Goal: Task Accomplishment & Management: Complete application form

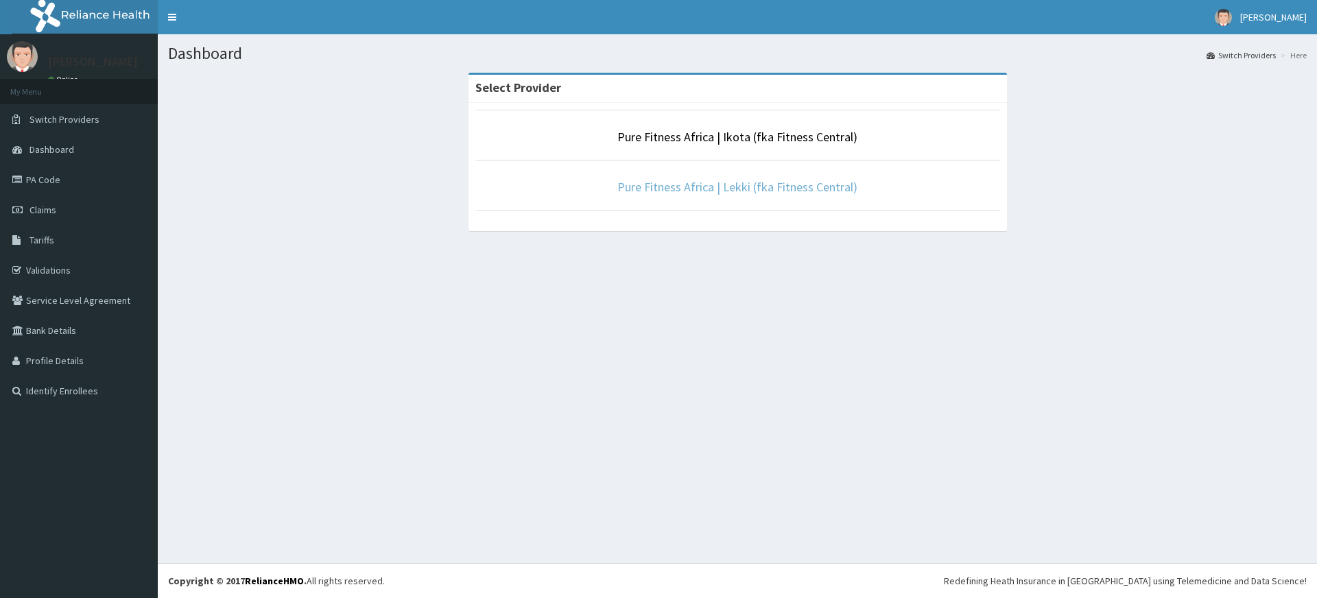
click at [742, 191] on link "Pure Fitness Africa | Lekki (fka Fitness Central)" at bounding box center [737, 187] width 240 height 16
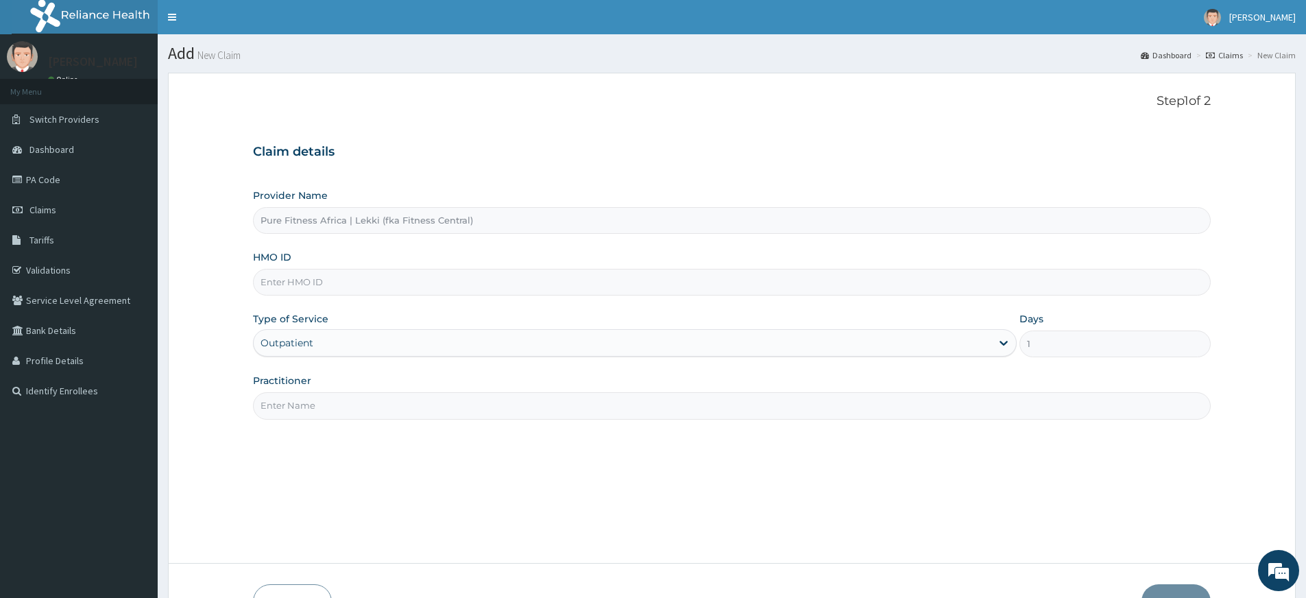
type input "pure fitness africa"
click at [355, 281] on input "HMO ID" at bounding box center [732, 282] width 958 height 27
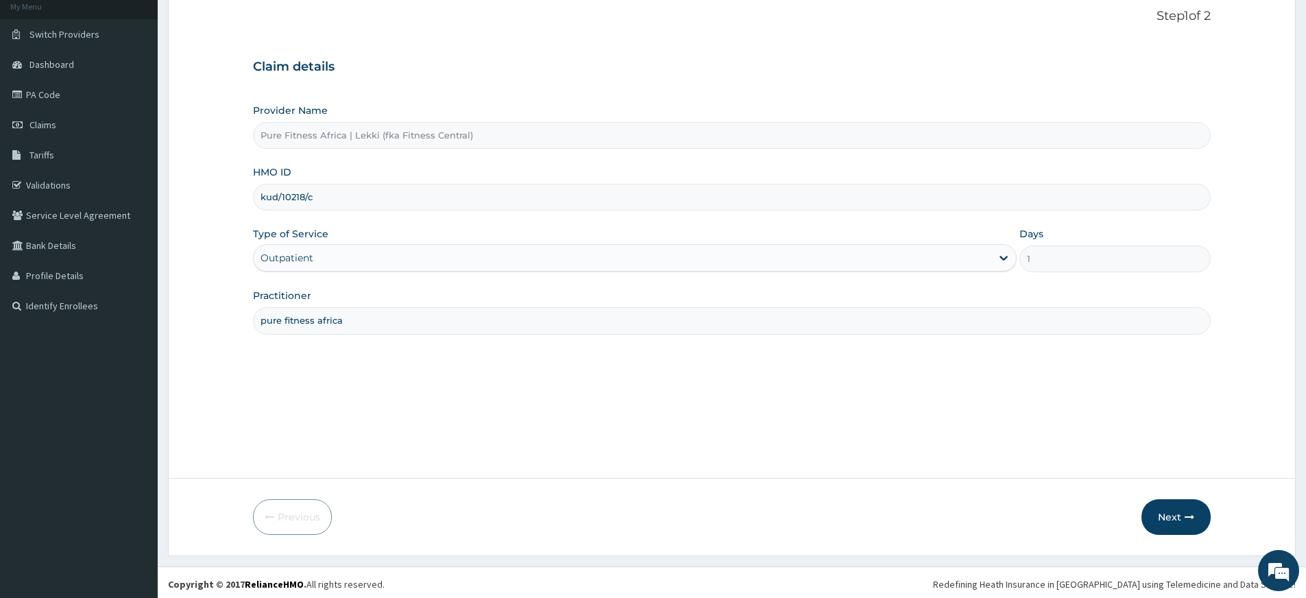
scroll to position [88, 0]
type input "kud/10218/c"
click at [1205, 507] on button "Next" at bounding box center [1176, 514] width 69 height 36
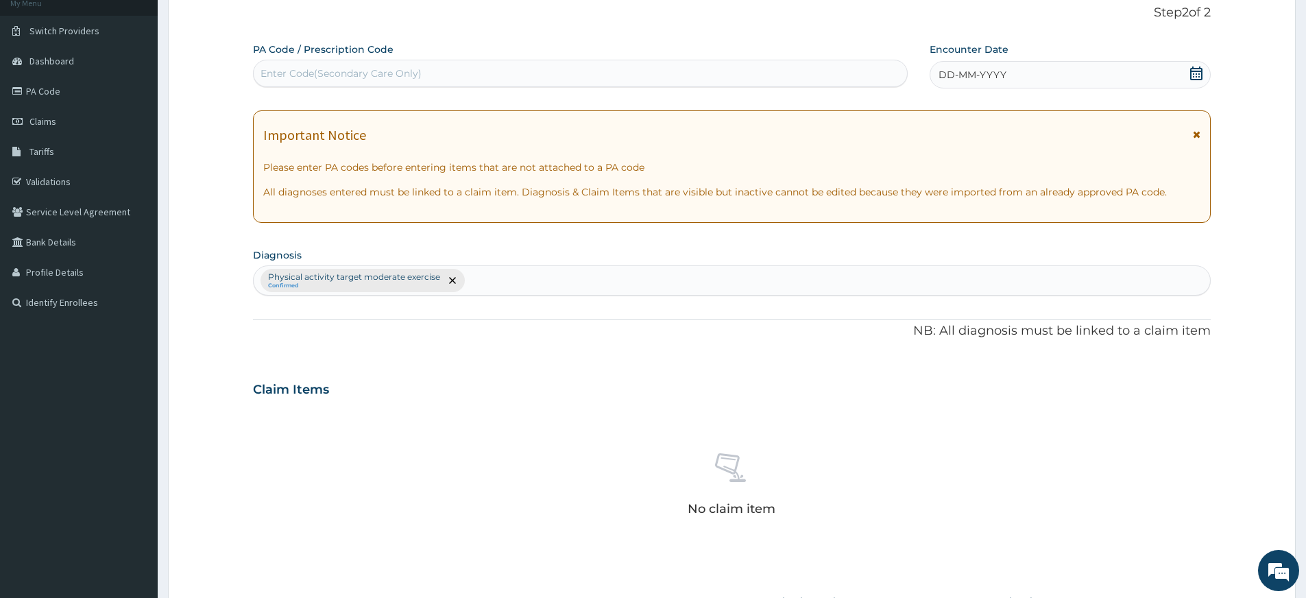
click at [601, 80] on div "Enter Code(Secondary Care Only)" at bounding box center [581, 73] width 654 height 22
type input "PA/6AA9E0"
click at [1094, 77] on div "DD-MM-YYYY" at bounding box center [1070, 74] width 280 height 27
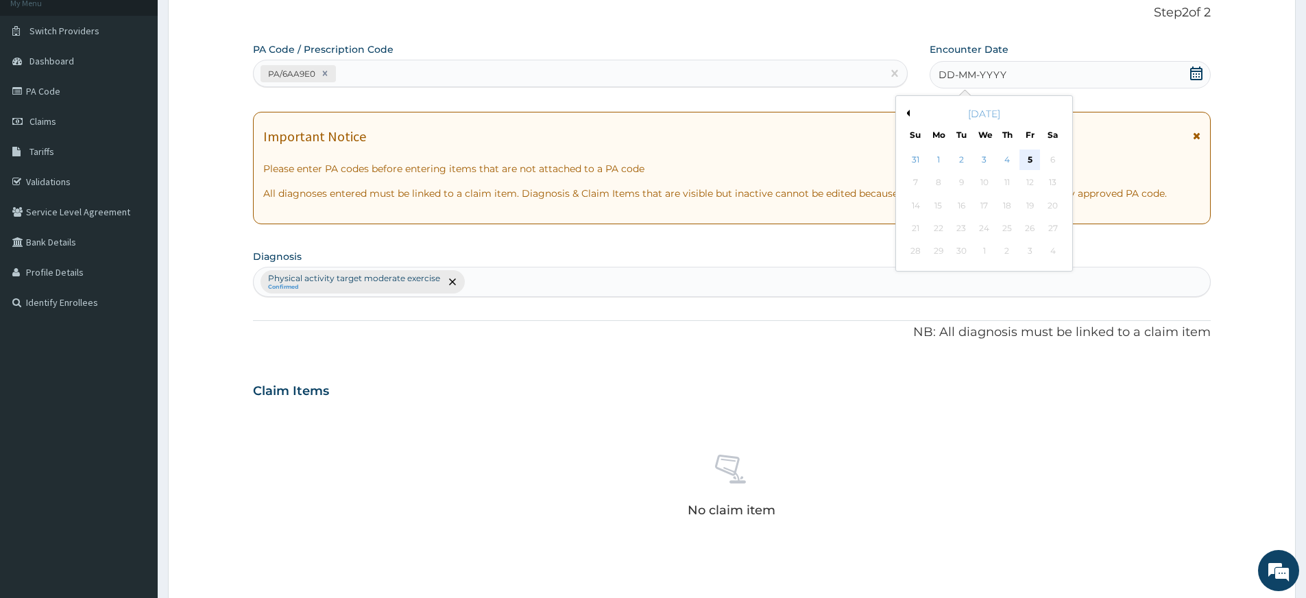
click at [1031, 154] on div "5" at bounding box center [1030, 159] width 21 height 21
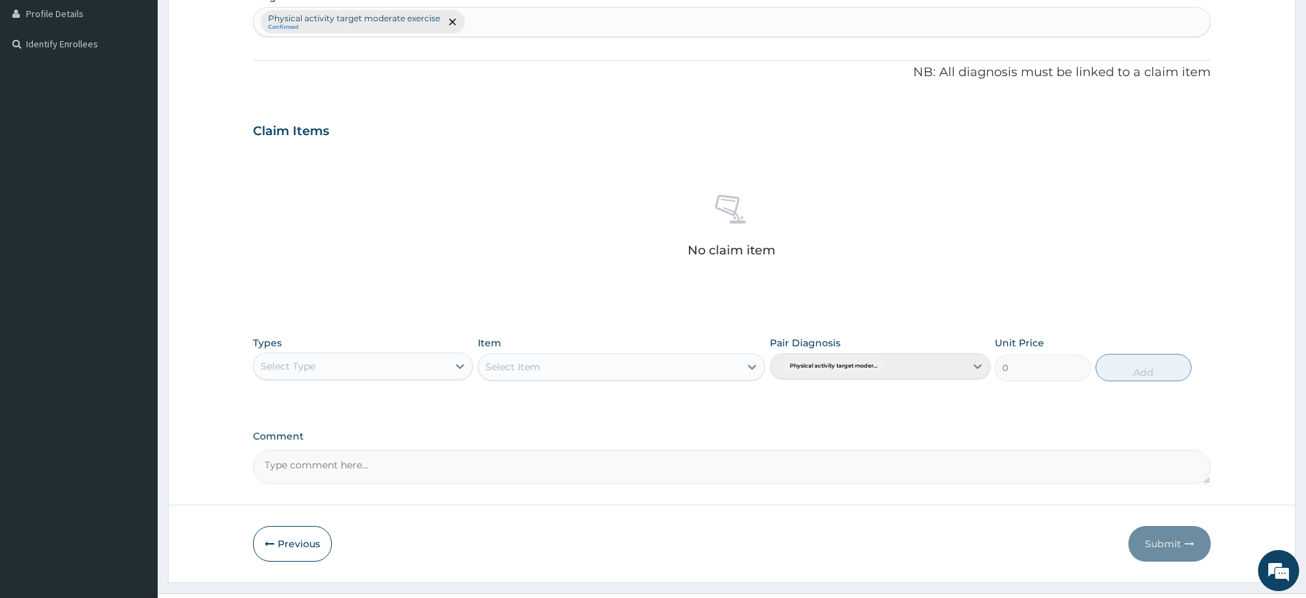
scroll to position [377, 0]
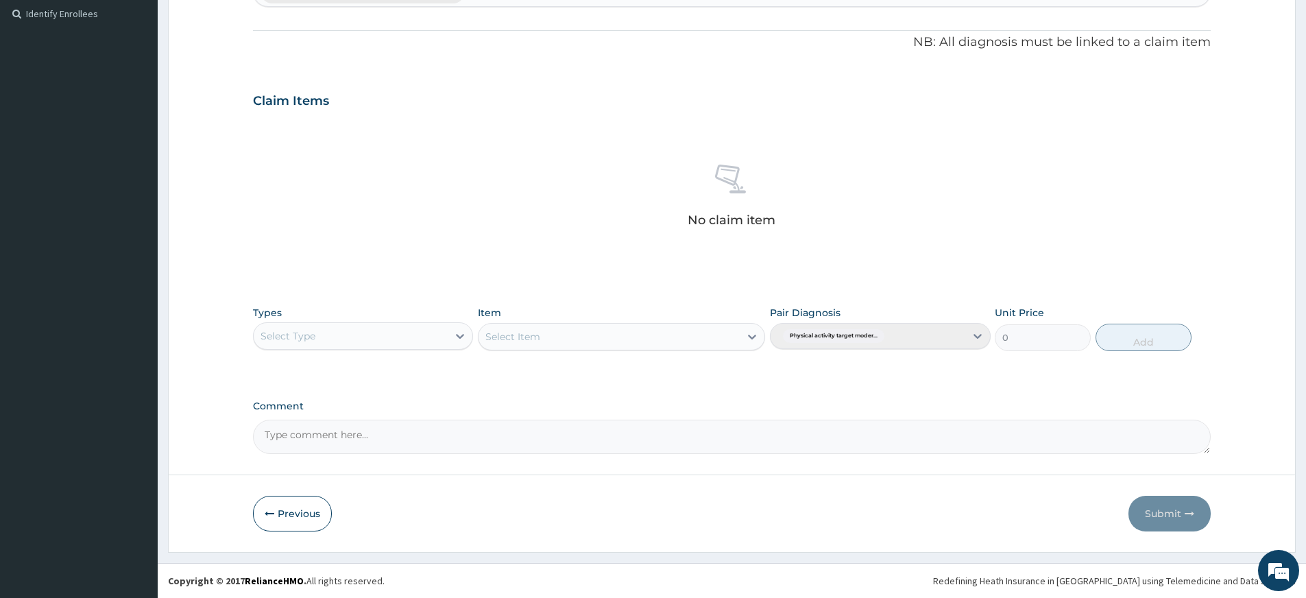
click at [423, 337] on div "Select Type" at bounding box center [351, 336] width 194 height 22
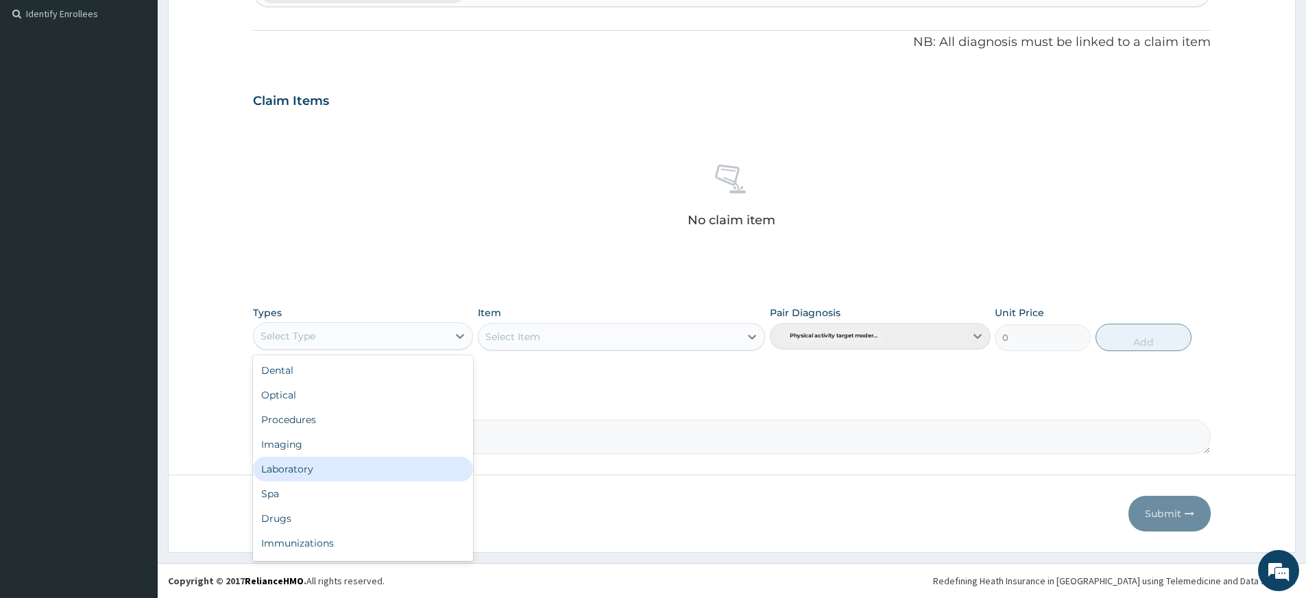
scroll to position [47, 0]
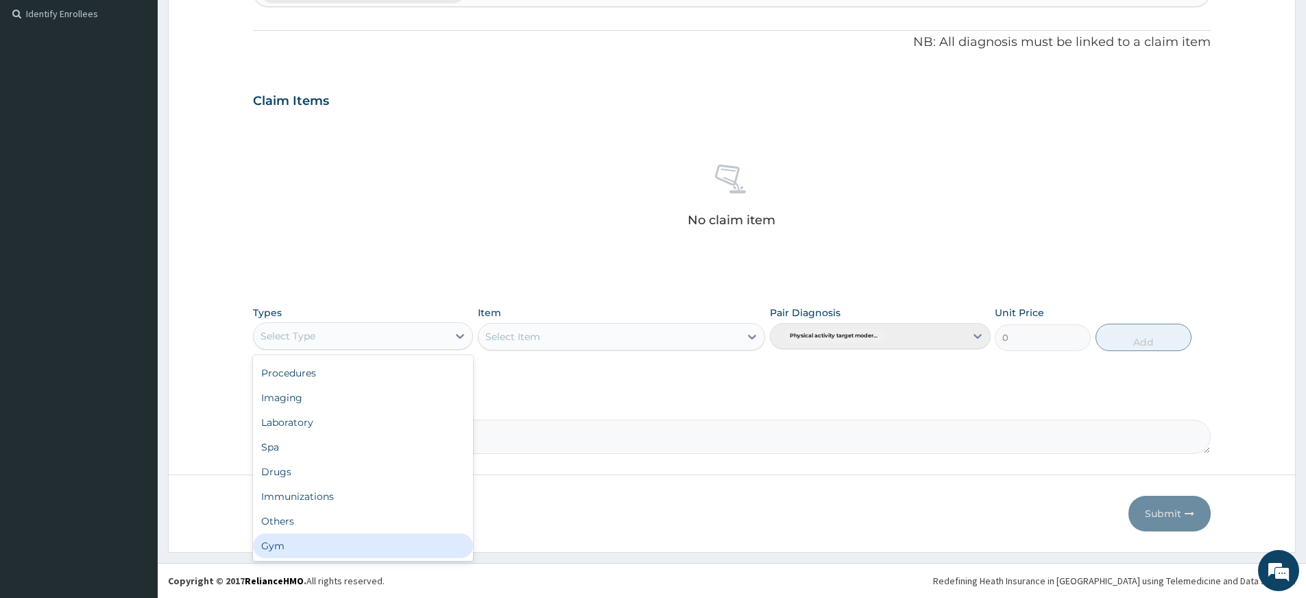
click at [381, 544] on div "Gym" at bounding box center [363, 546] width 220 height 25
click at [597, 342] on div "Select Item" at bounding box center [621, 336] width 287 height 27
click at [612, 336] on div "Select Item" at bounding box center [621, 336] width 287 height 27
click at [627, 333] on div "Select Item" at bounding box center [609, 337] width 261 height 22
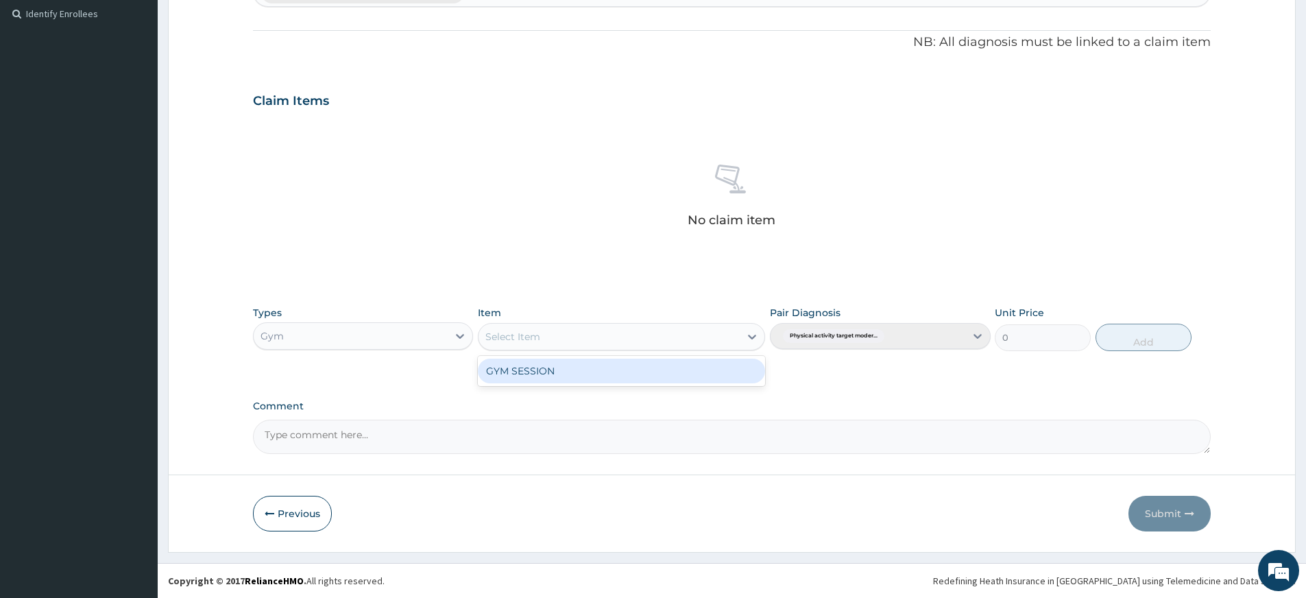
click at [636, 372] on div "GYM SESSION" at bounding box center [621, 371] width 287 height 25
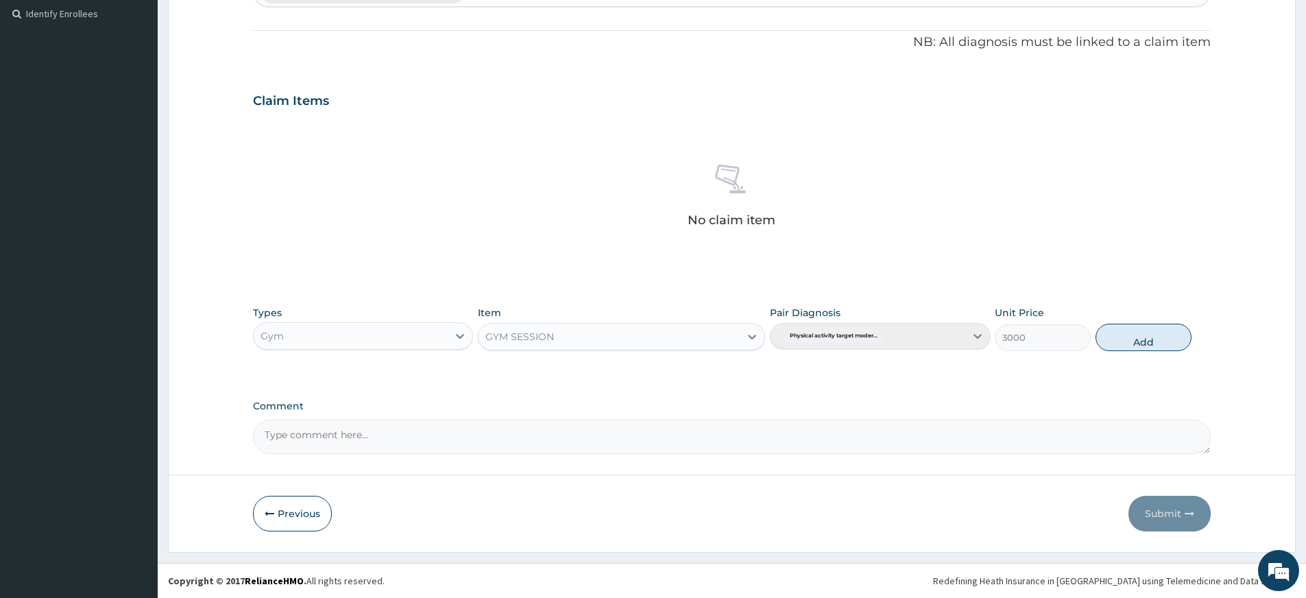
click at [1170, 356] on div "Types Gym Item GYM SESSION Pair Diagnosis Physical activity target moder... Uni…" at bounding box center [732, 328] width 958 height 59
click at [1166, 346] on button "Add" at bounding box center [1144, 337] width 96 height 27
type input "0"
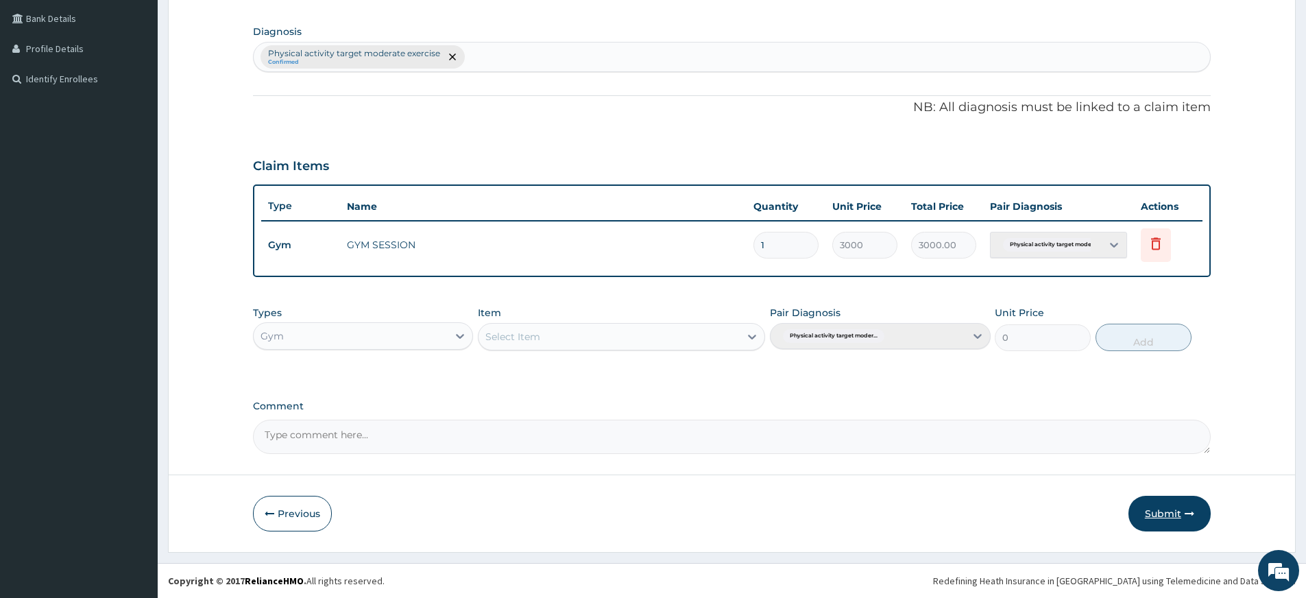
click at [1165, 504] on button "Submit" at bounding box center [1170, 514] width 82 height 36
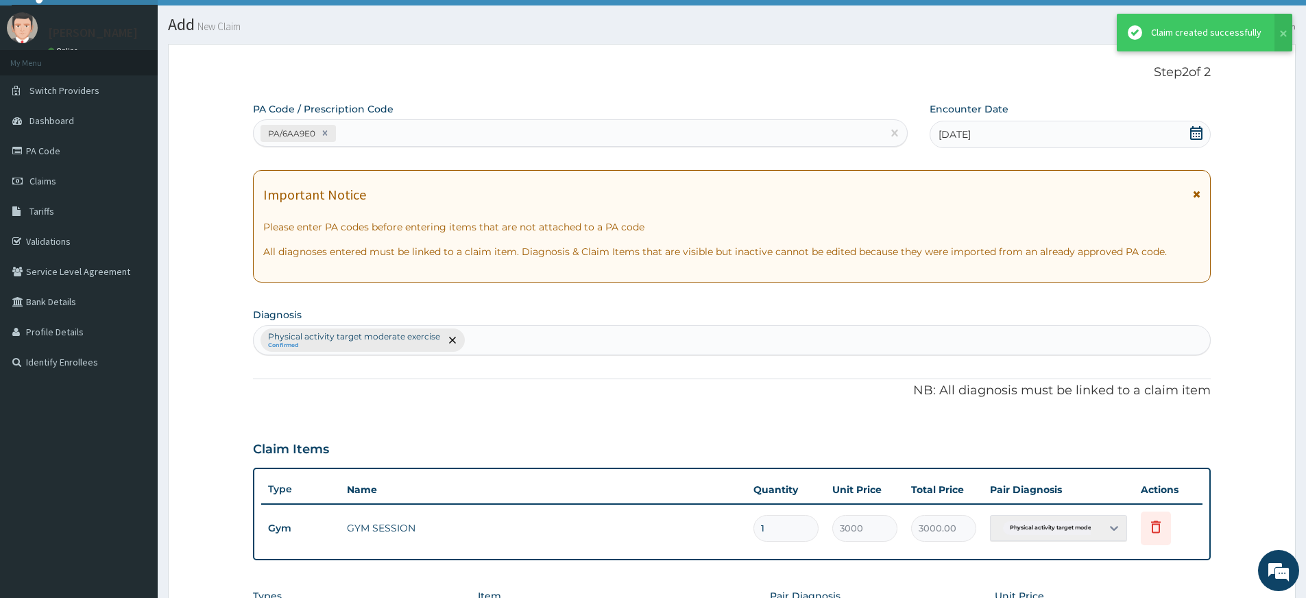
scroll to position [312, 0]
